Goal: Information Seeking & Learning: Learn about a topic

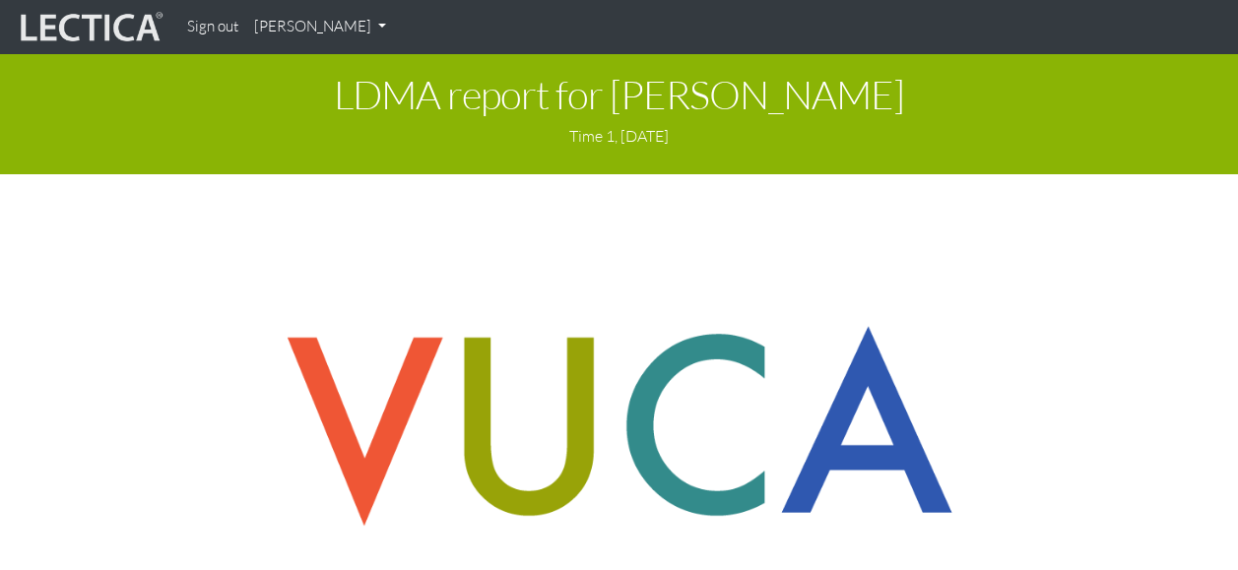
scroll to position [2258, 0]
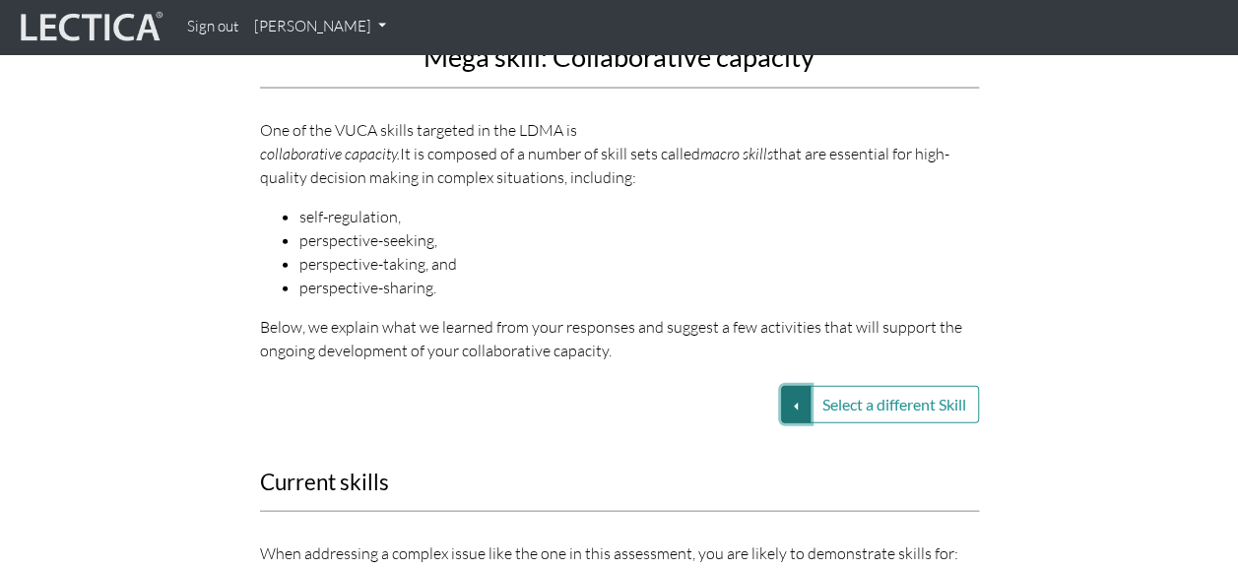
click at [785, 388] on button "Select a different Skill" at bounding box center [796, 404] width 30 height 37
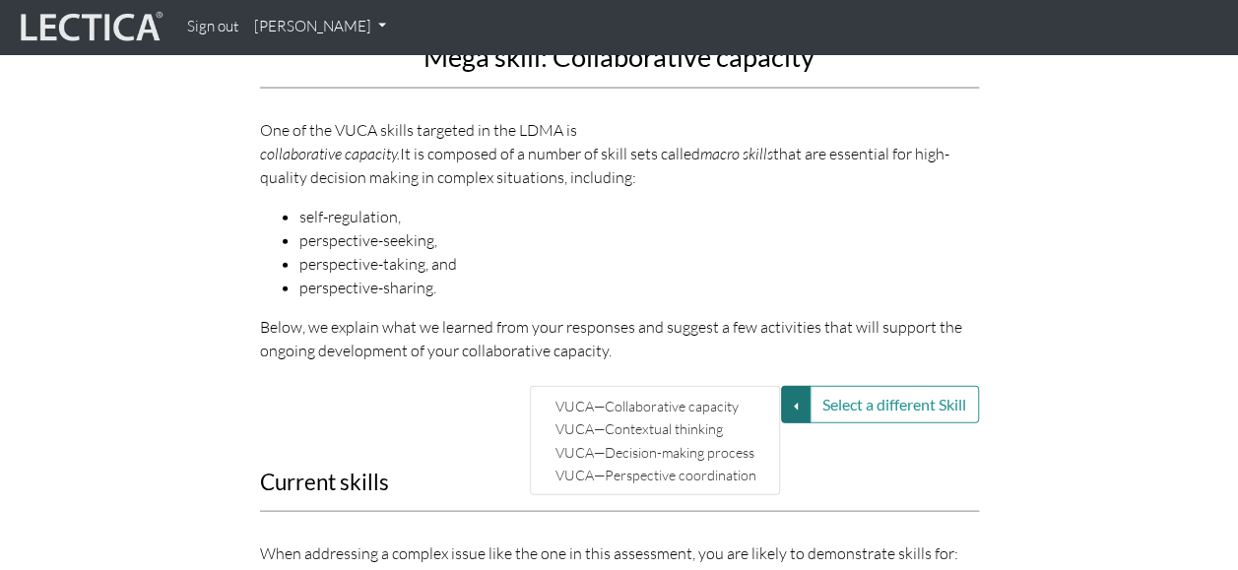
click at [835, 315] on p "Below, we explain what we learned from your responses and suggest a few activit…" at bounding box center [619, 338] width 719 height 47
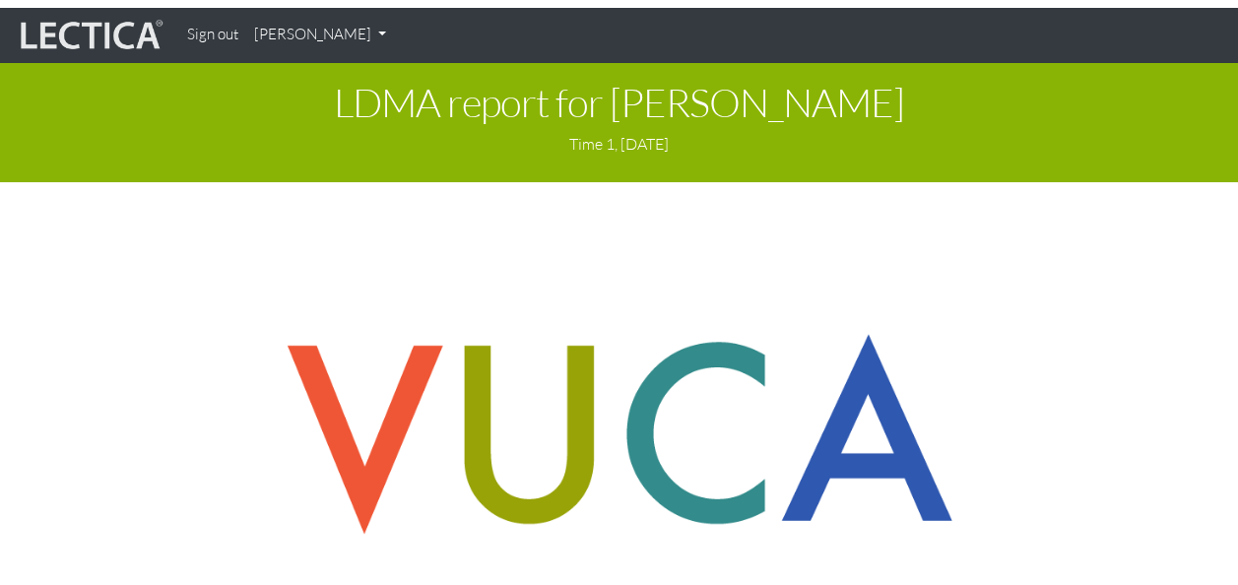
scroll to position [295, 0]
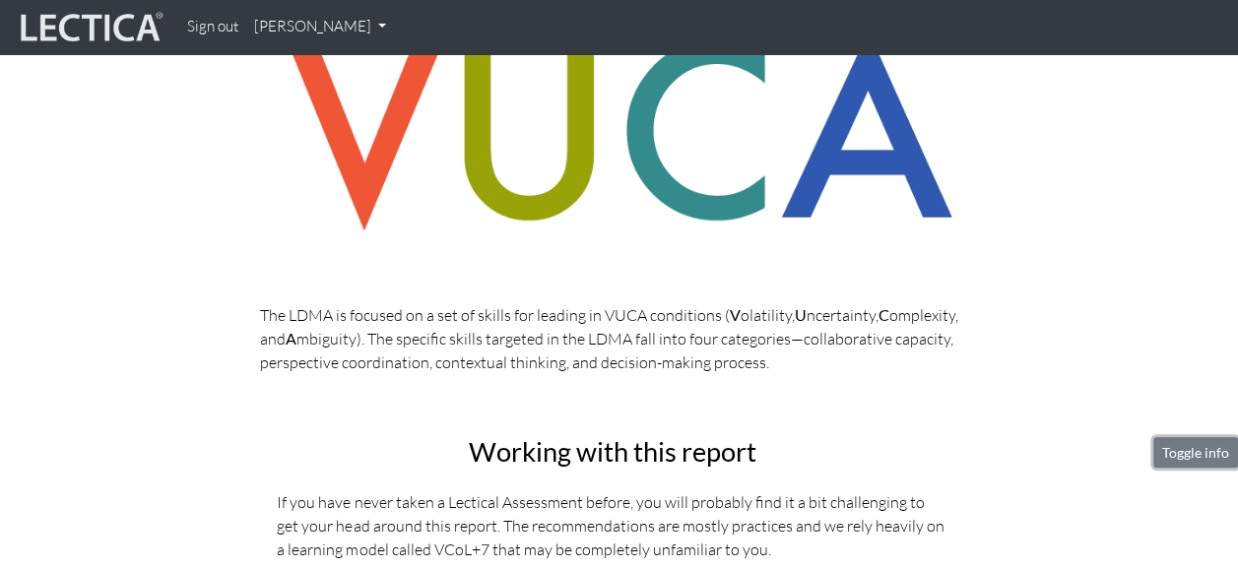
click at [1209, 454] on button "Toggle info" at bounding box center [1195, 452] width 85 height 31
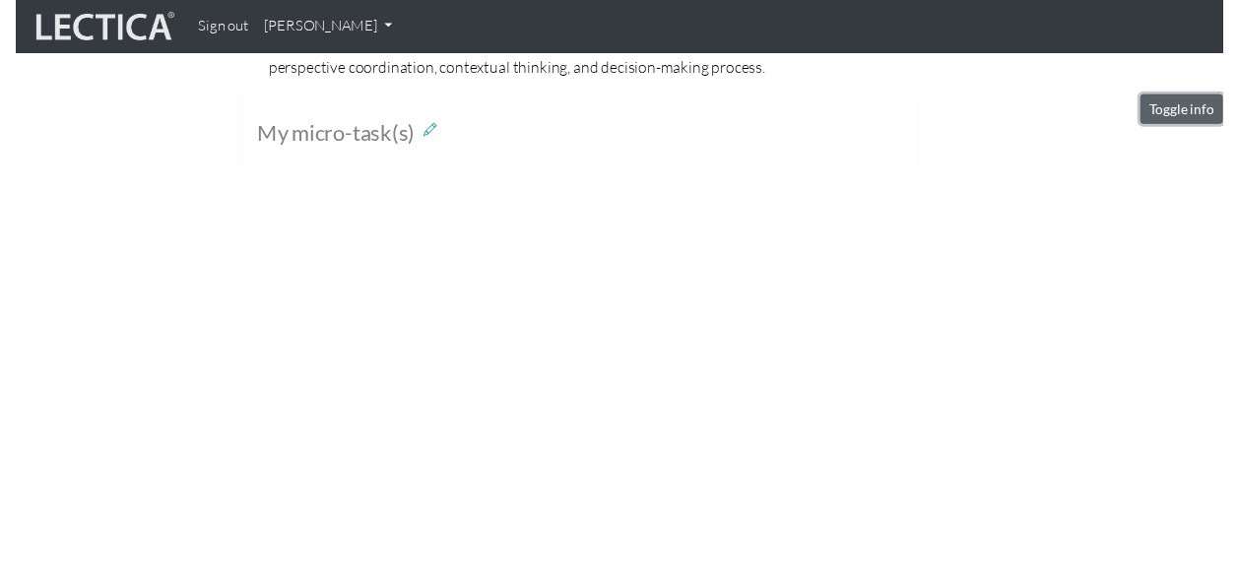
scroll to position [591, 0]
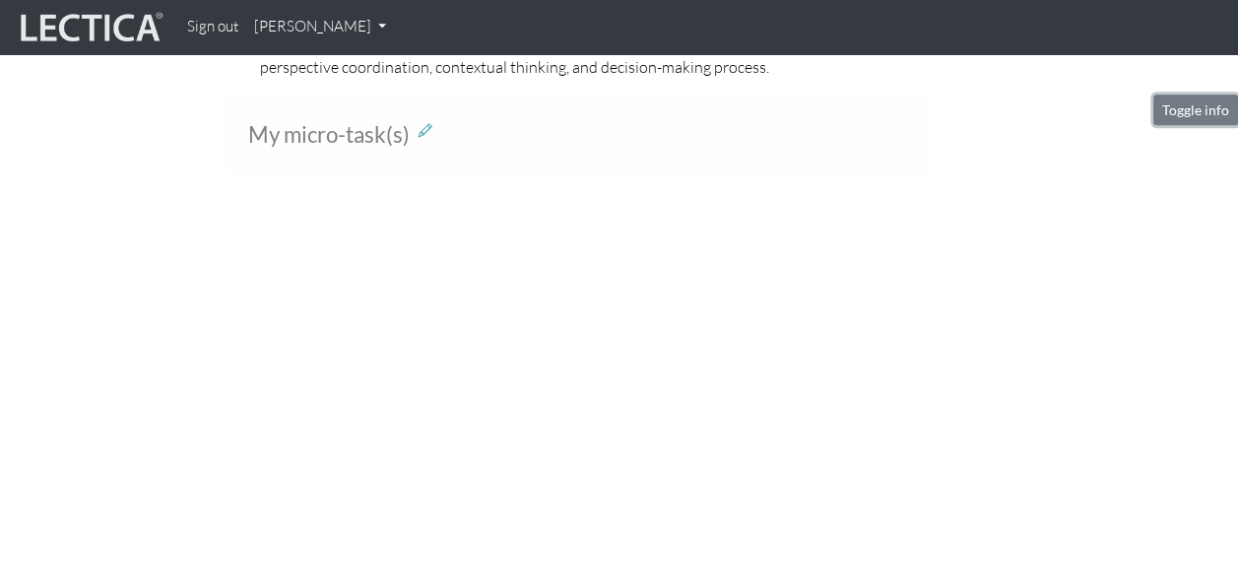
click at [1165, 111] on button "Toggle info" at bounding box center [1195, 110] width 85 height 31
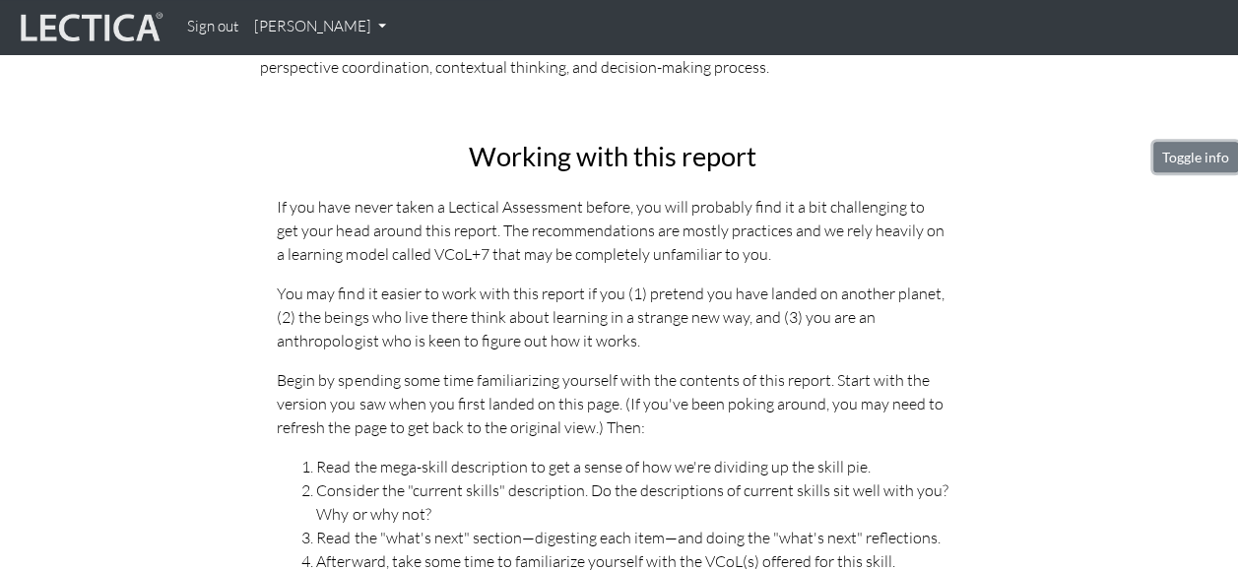
click at [1174, 161] on button "Toggle info" at bounding box center [1195, 157] width 85 height 31
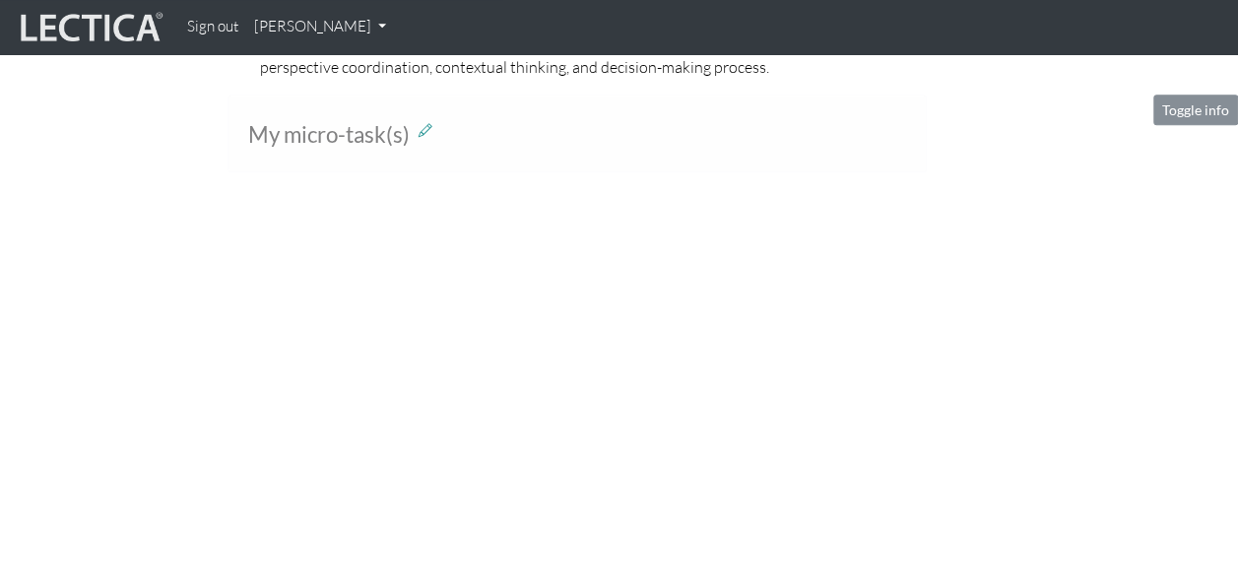
click at [1180, 153] on section "Toggle info Working with this report If you have never taken a Lectical Assessm…" at bounding box center [619, 142] width 1238 height 94
click at [1189, 118] on button "Toggle info" at bounding box center [1195, 110] width 85 height 31
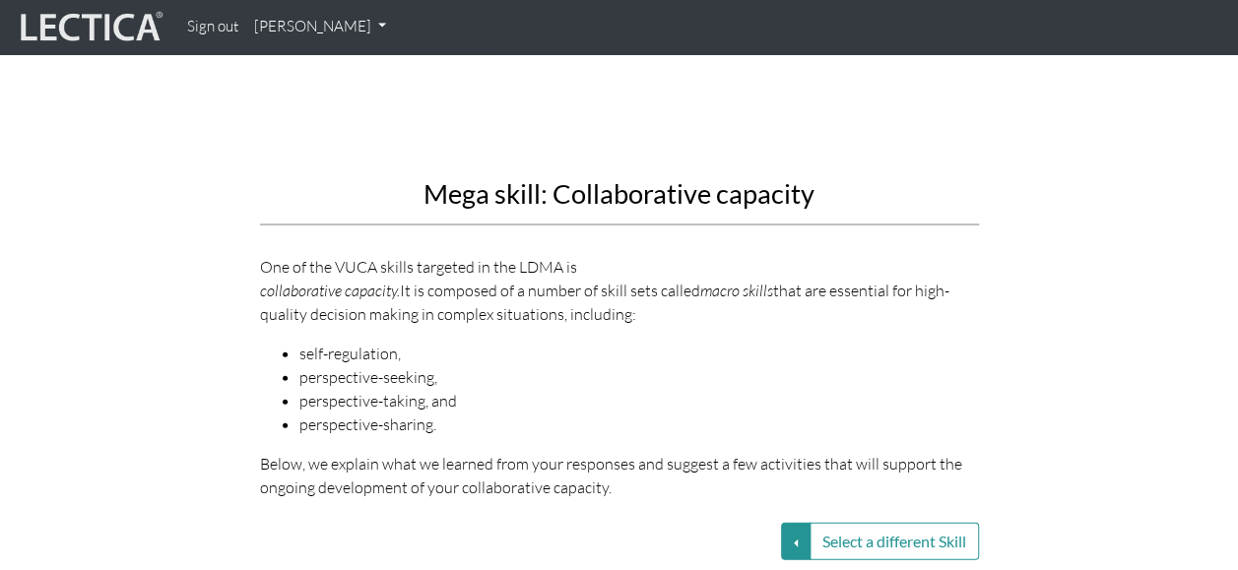
scroll to position [2166, 0]
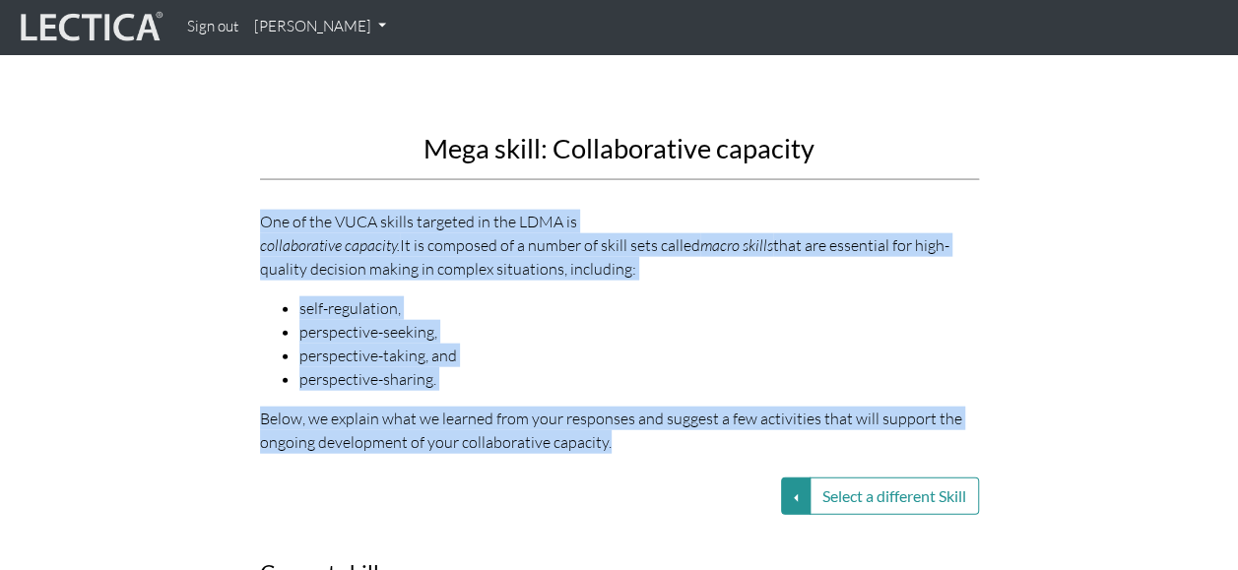
drag, startPoint x: 632, startPoint y: 427, endPoint x: 181, endPoint y: 207, distance: 502.0
click at [181, 207] on div "Mega skill: Collaborative capacity One of the VUCA skills targeted in the LDMA …" at bounding box center [619, 31] width 1123 height 876
copy div "One of the VUCA skills targeted in the LDMA is collaborative capacity. It is co…"
click at [187, 234] on div "Mega skill: Collaborative capacity One of the VUCA skills targeted in the LDMA …" at bounding box center [619, 31] width 1123 height 876
